Goal: Check status: Check status

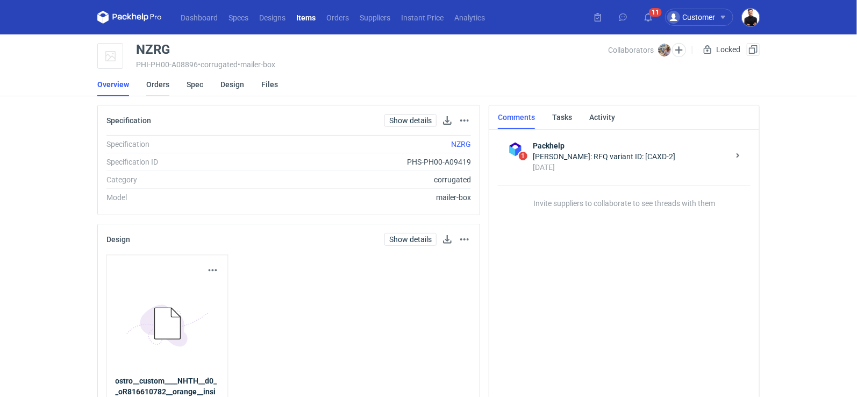
click at [164, 88] on link "Orders" at bounding box center [157, 85] width 23 height 24
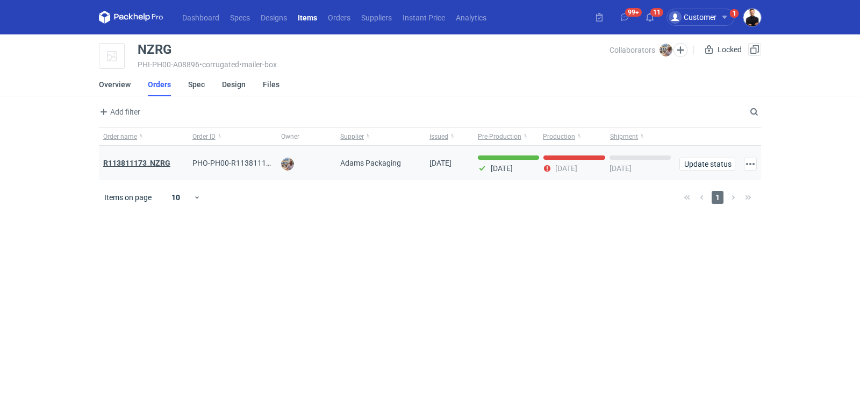
click at [157, 161] on strong "R113811173_NZRG" at bounding box center [136, 163] width 67 height 9
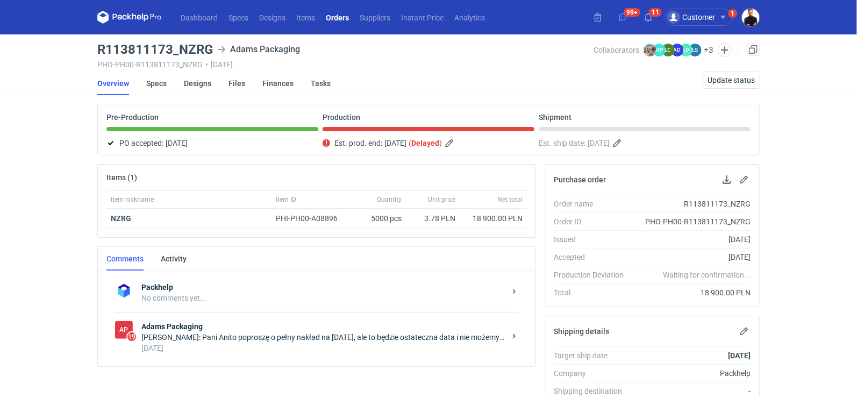
click at [236, 326] on strong "Adams Packaging" at bounding box center [323, 326] width 364 height 11
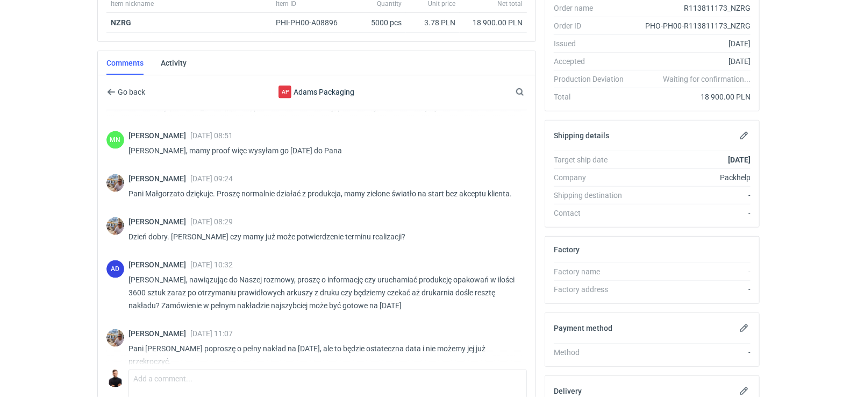
scroll to position [211, 0]
